Goal: Task Accomplishment & Management: Complete application form

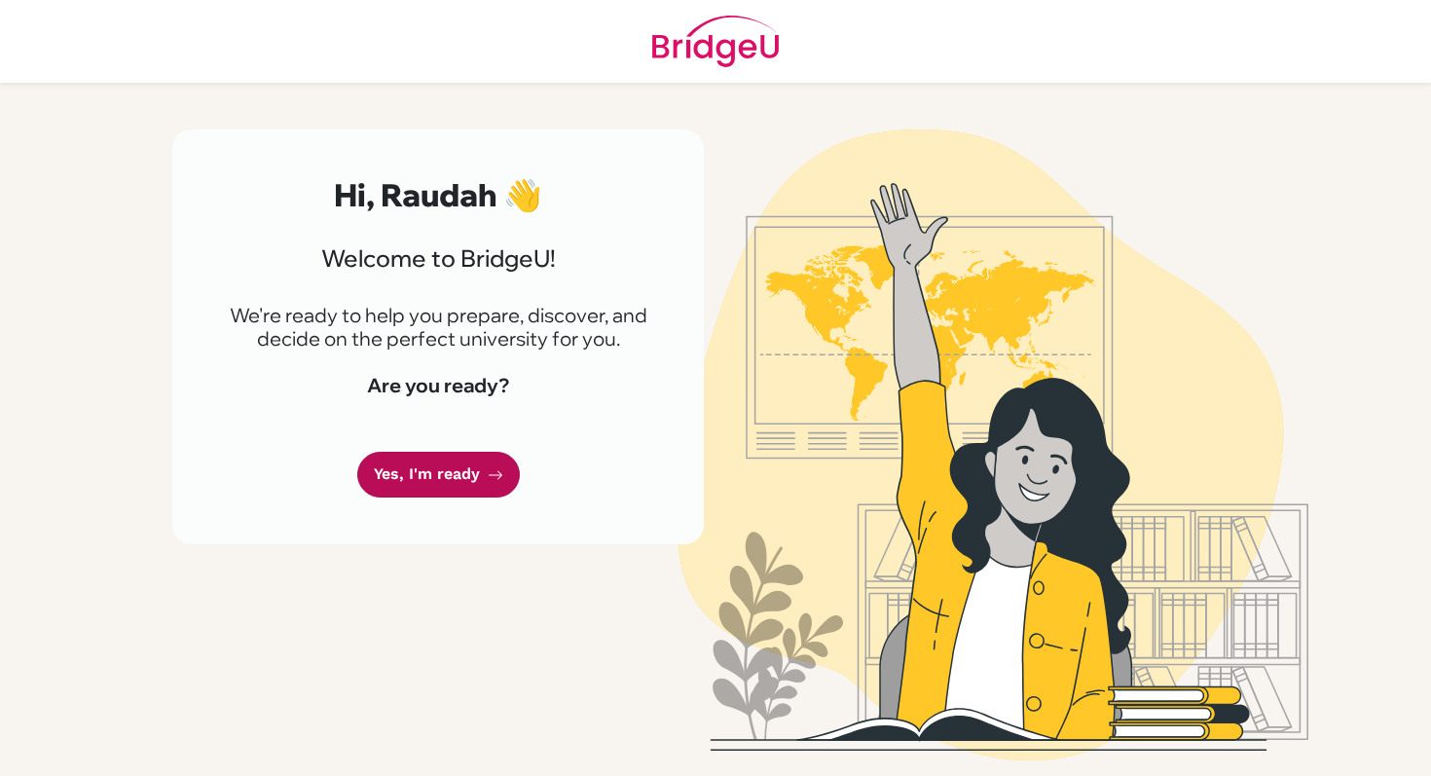
click at [469, 468] on link "Yes, I'm ready" at bounding box center [438, 475] width 163 height 46
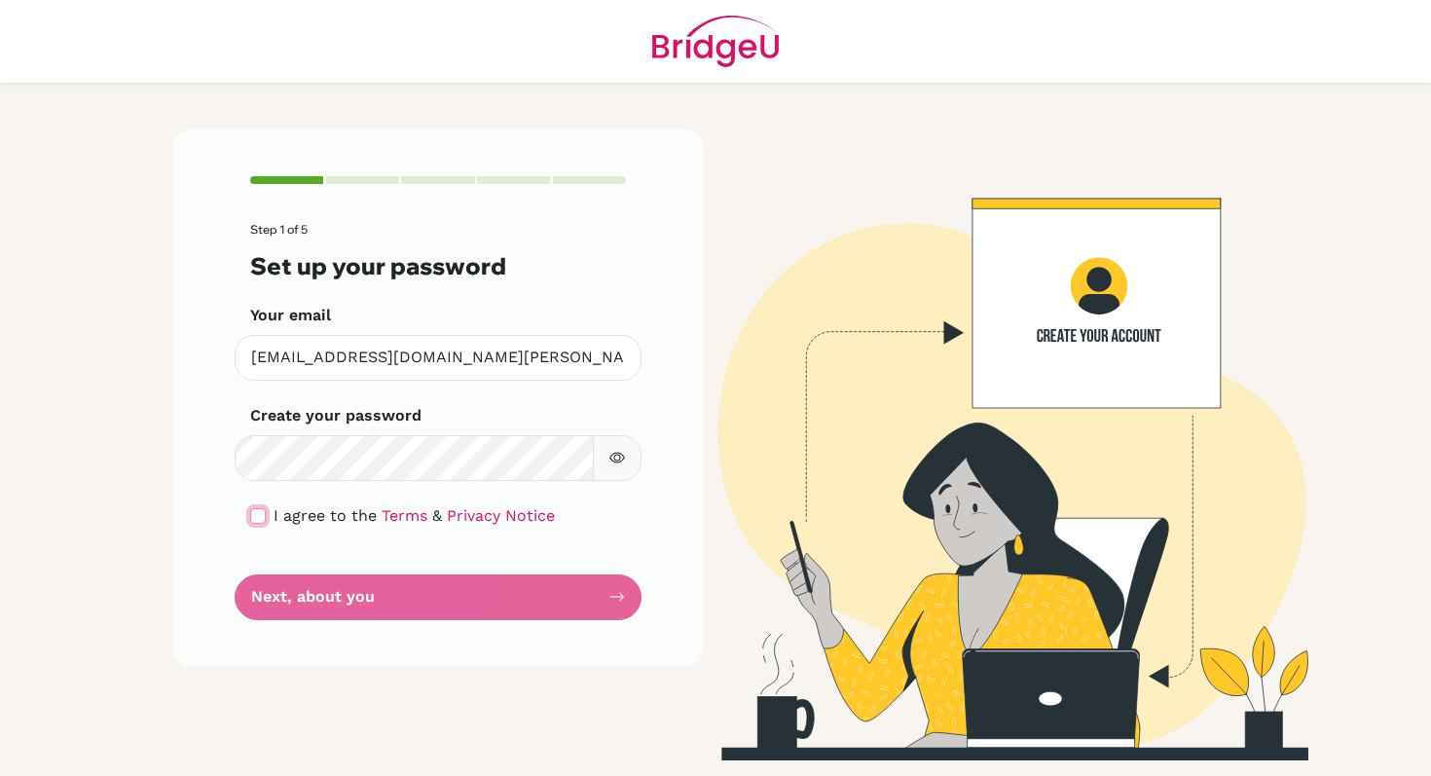
click at [260, 511] on input "checkbox" at bounding box center [258, 516] width 16 height 16
checkbox input "true"
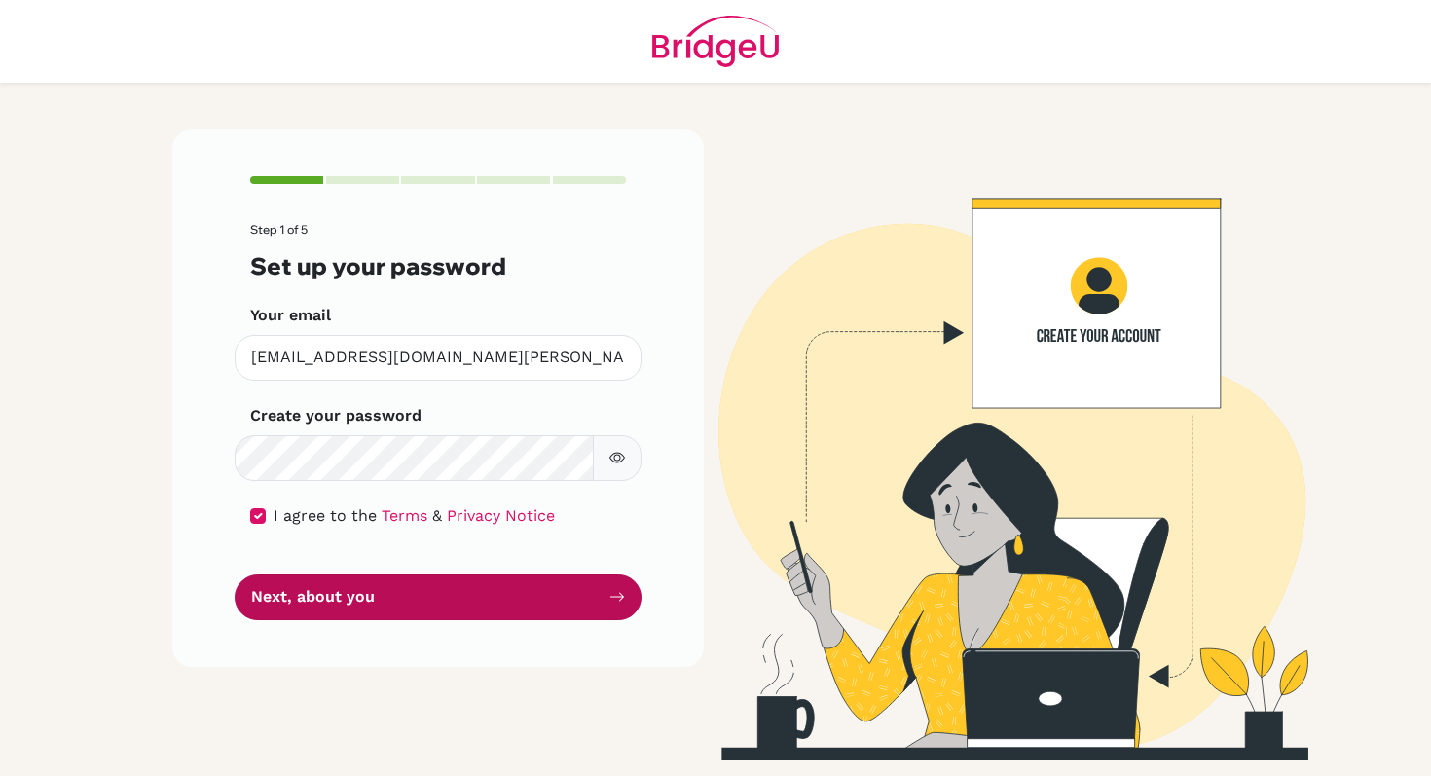
click at [337, 599] on button "Next, about you" at bounding box center [438, 597] width 407 height 46
